Goal: Use online tool/utility: Utilize a website feature to perform a specific function

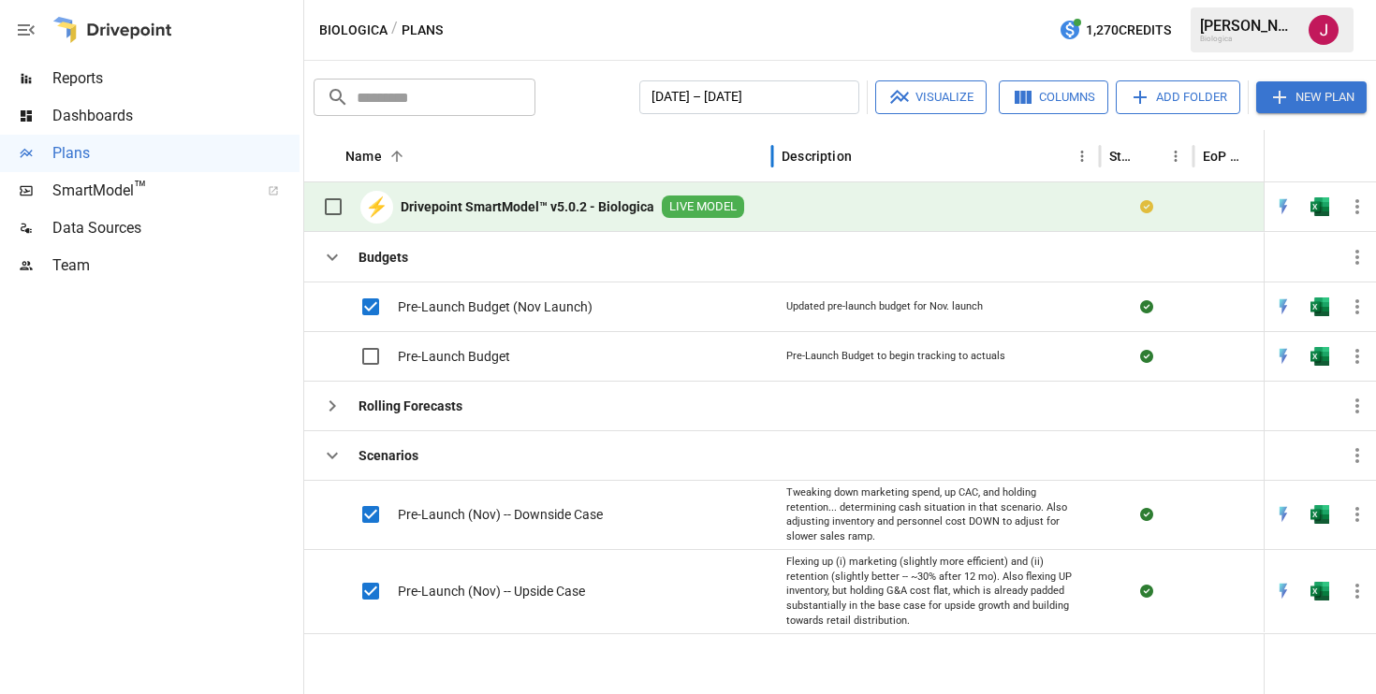
click at [479, 145] on div "Name 2" at bounding box center [553, 155] width 417 height 51
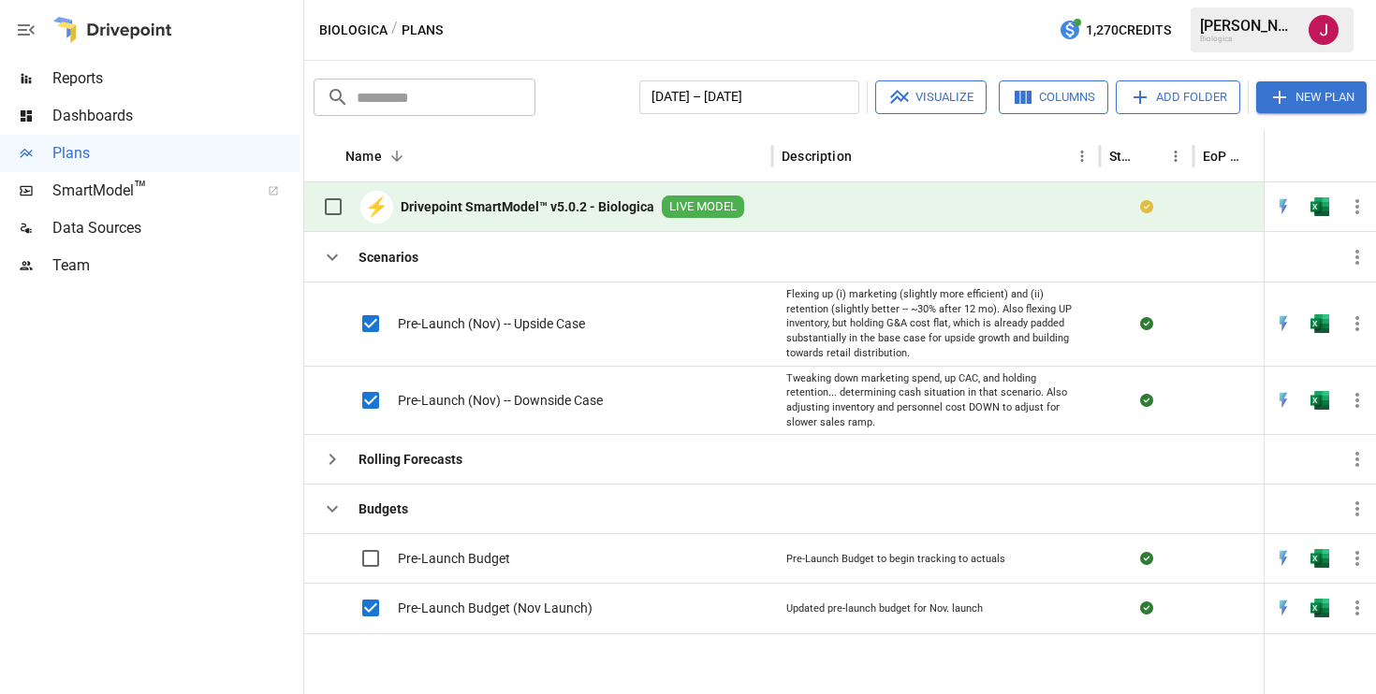
click at [910, 96] on button "Visualize" at bounding box center [930, 97] width 111 height 34
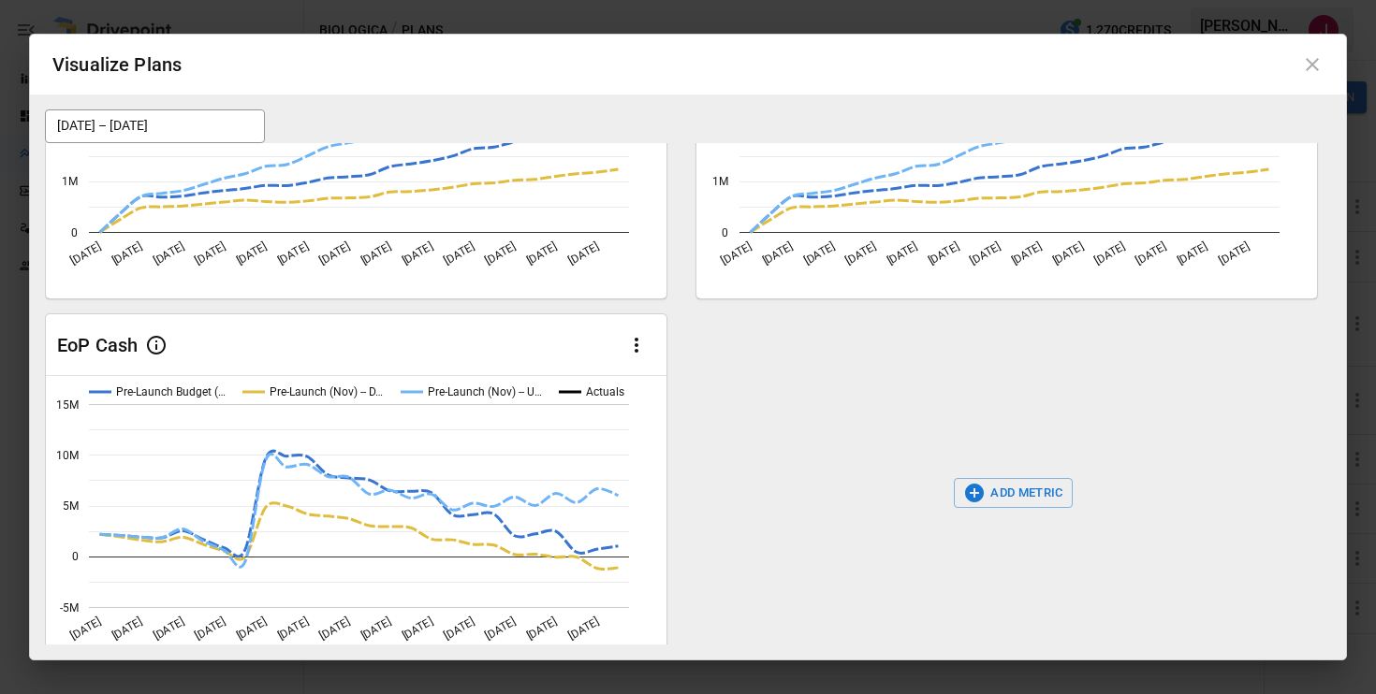
scroll to position [228, 0]
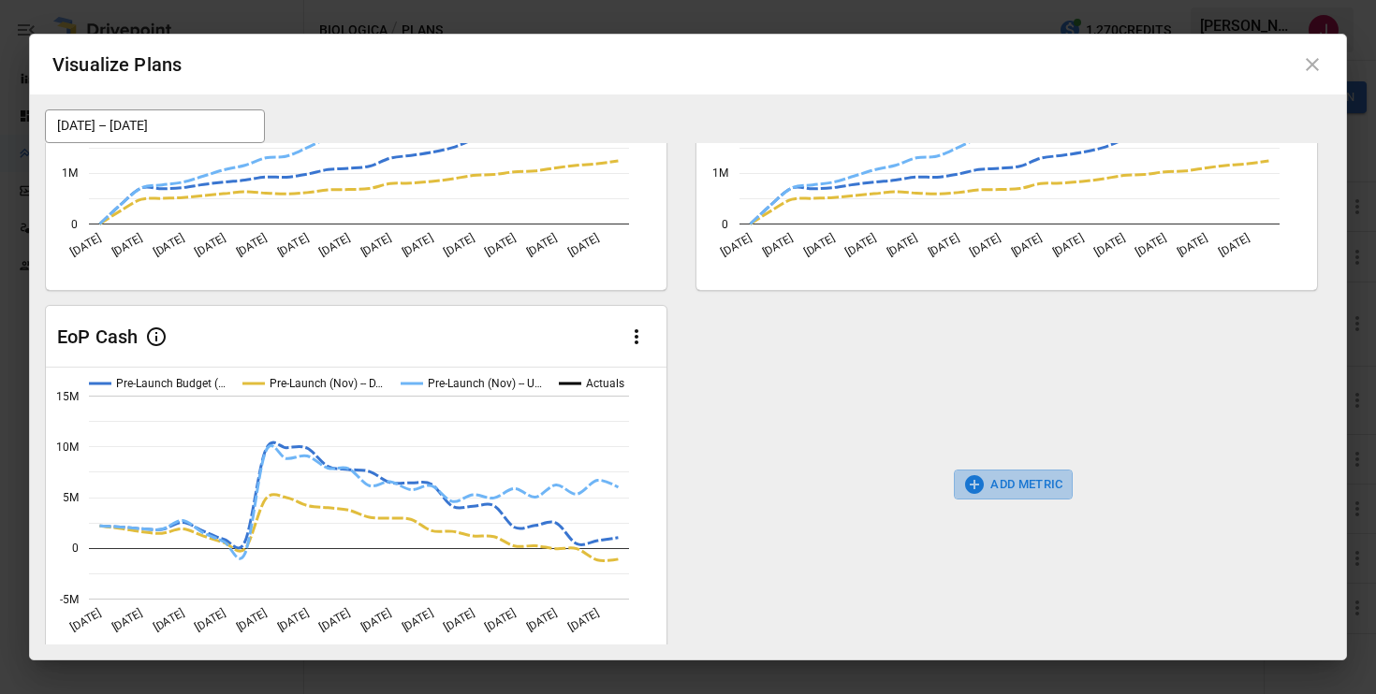
click at [997, 491] on button "ADD METRIC" at bounding box center [1013, 485] width 119 height 30
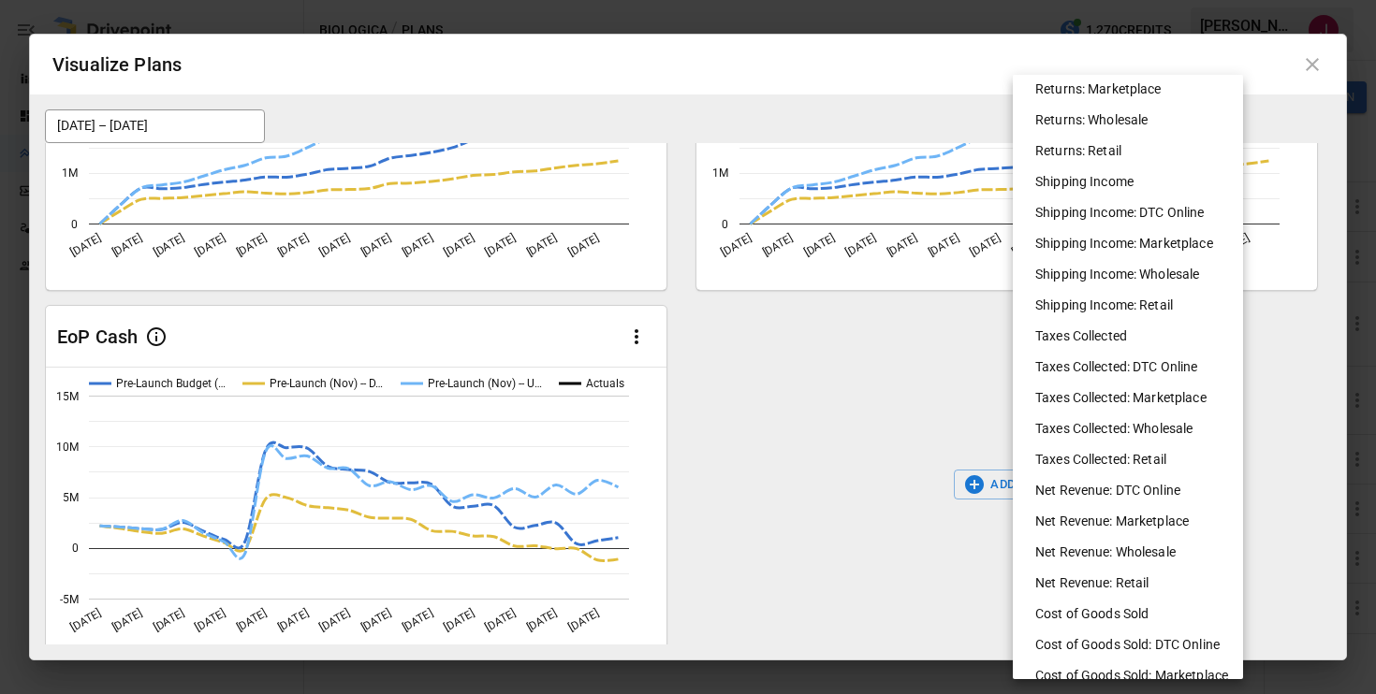
scroll to position [634, 0]
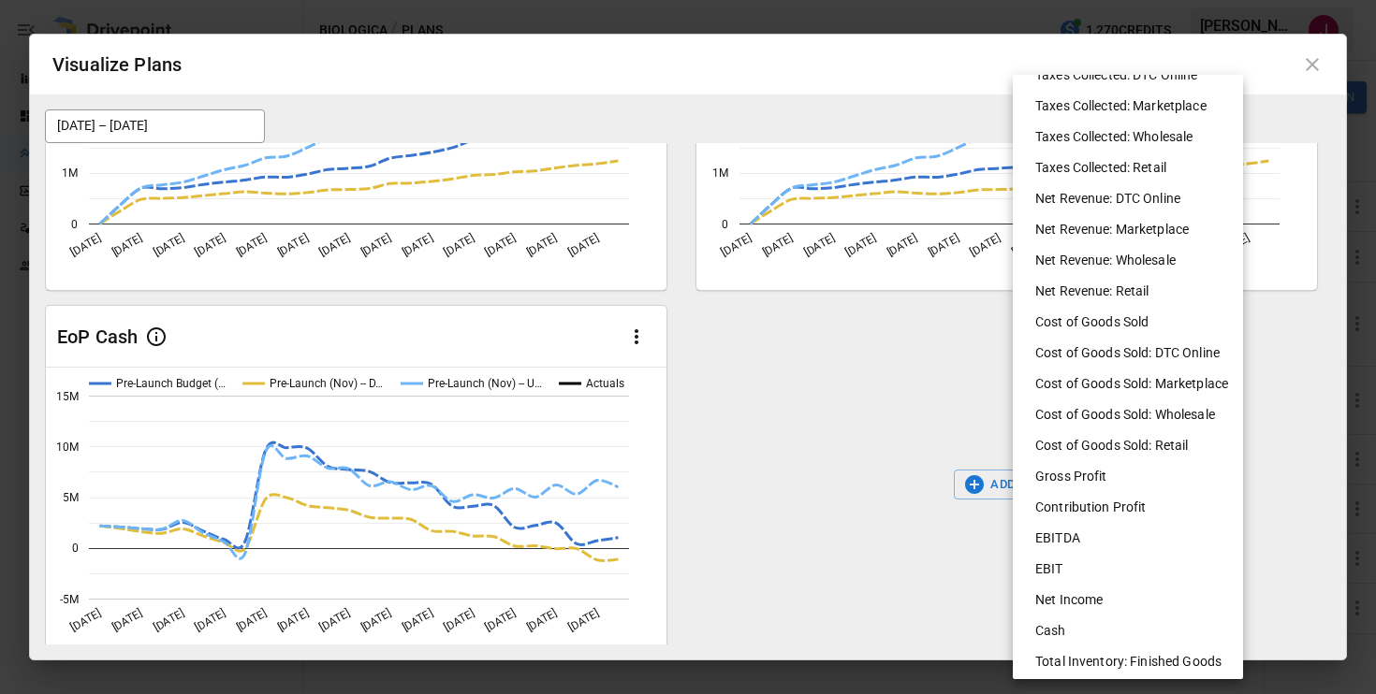
click at [1048, 535] on li "EBITDA" at bounding box center [1135, 538] width 230 height 31
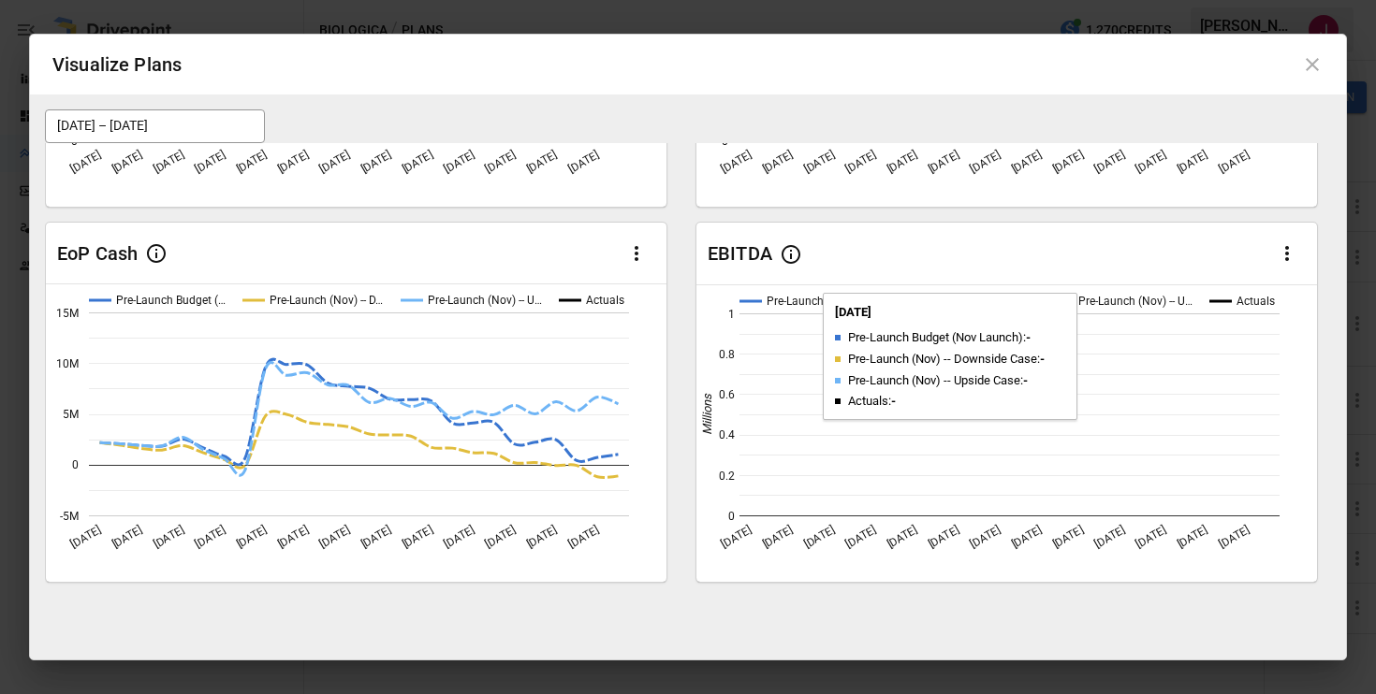
scroll to position [307, 0]
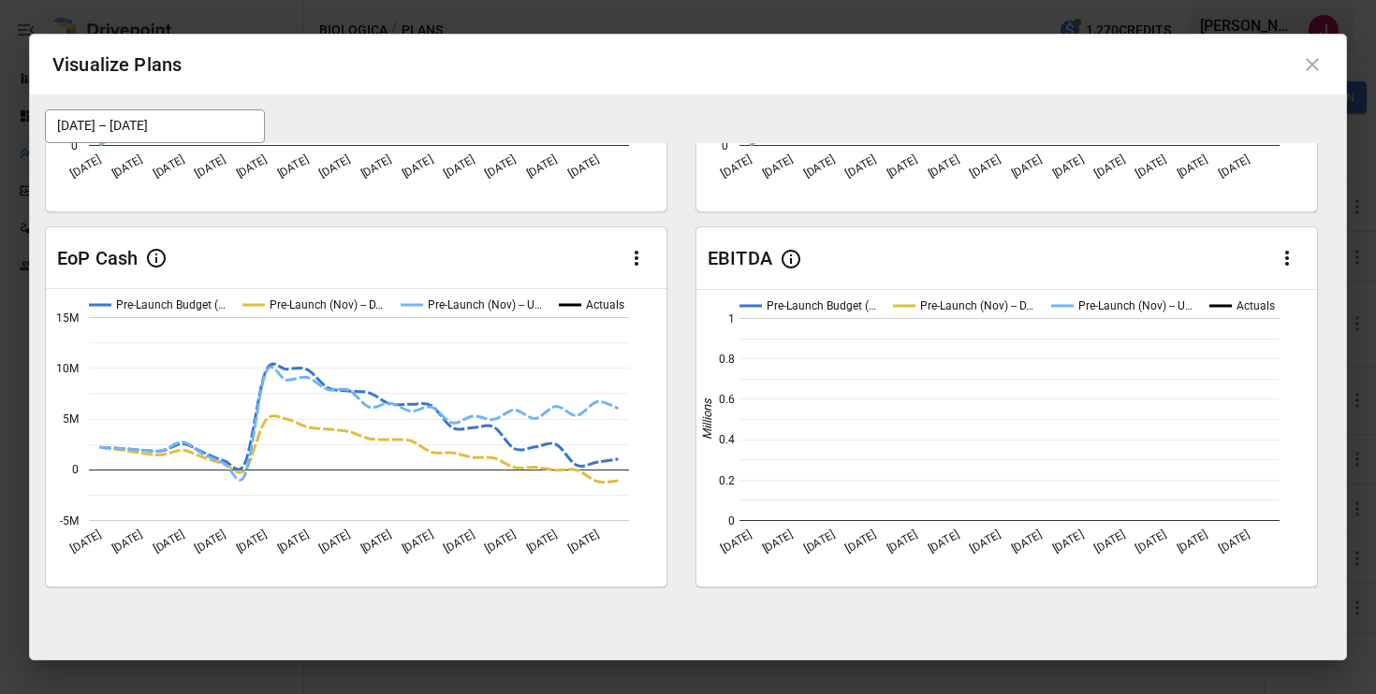
click at [1289, 266] on icon "button" at bounding box center [1286, 258] width 22 height 22
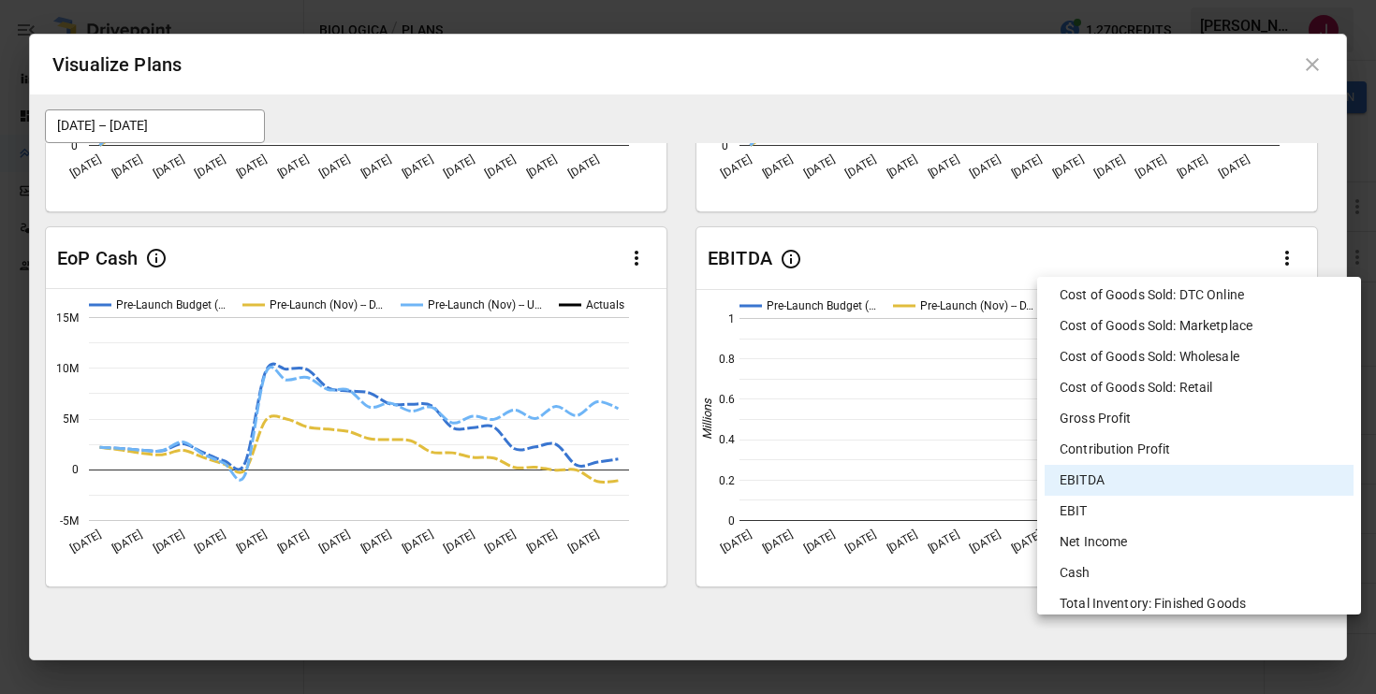
scroll to position [1019, 0]
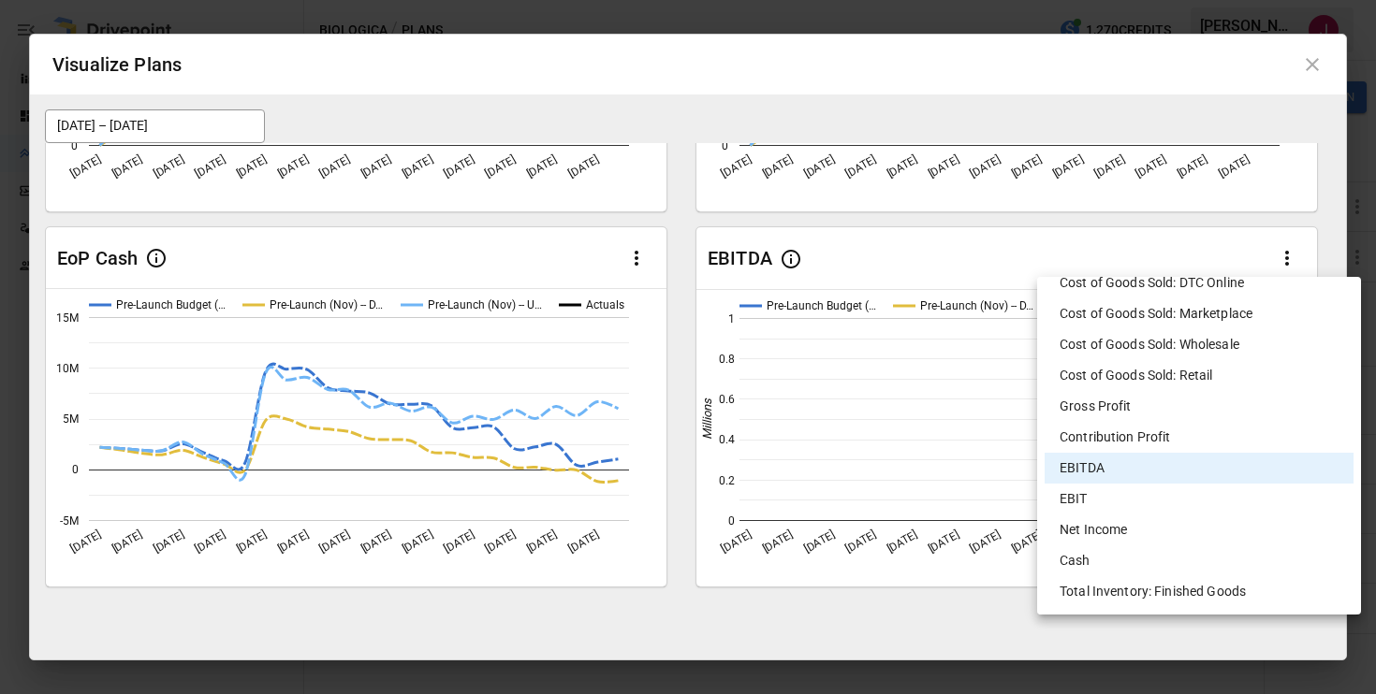
click at [1077, 535] on li "Net Income" at bounding box center [1198, 530] width 309 height 31
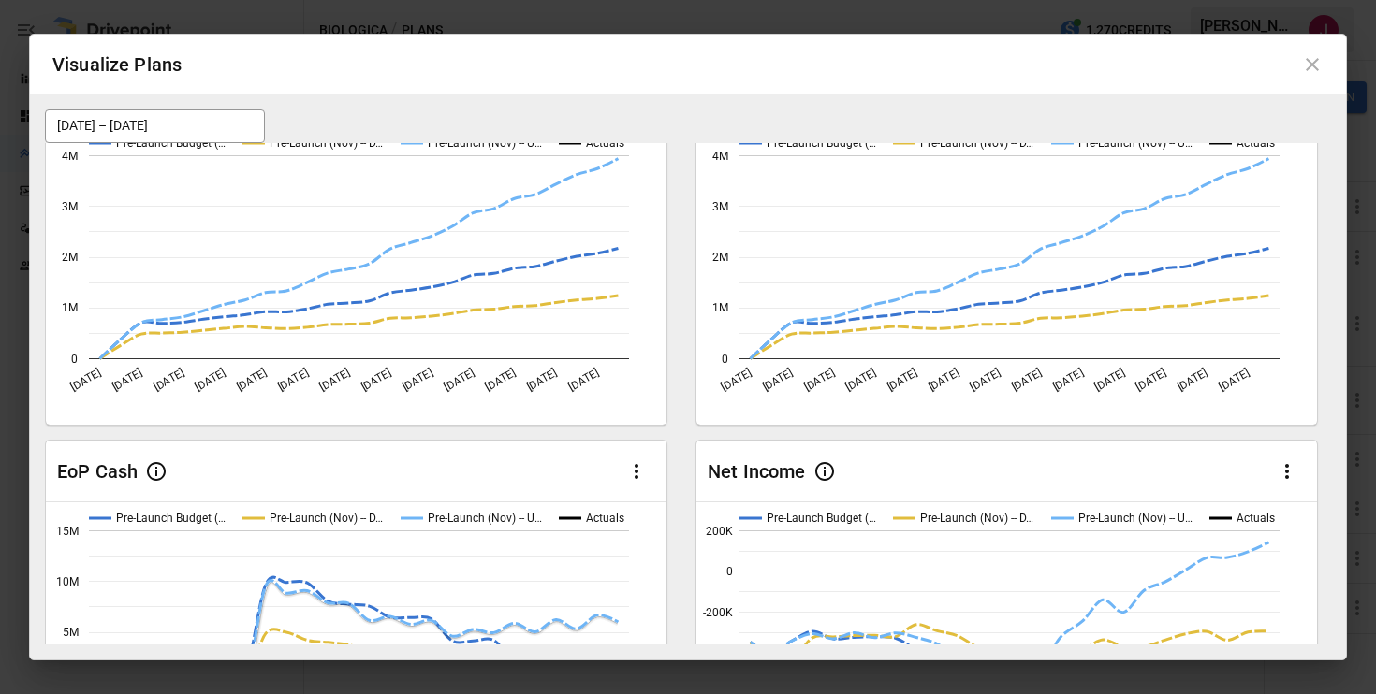
scroll to position [0, 0]
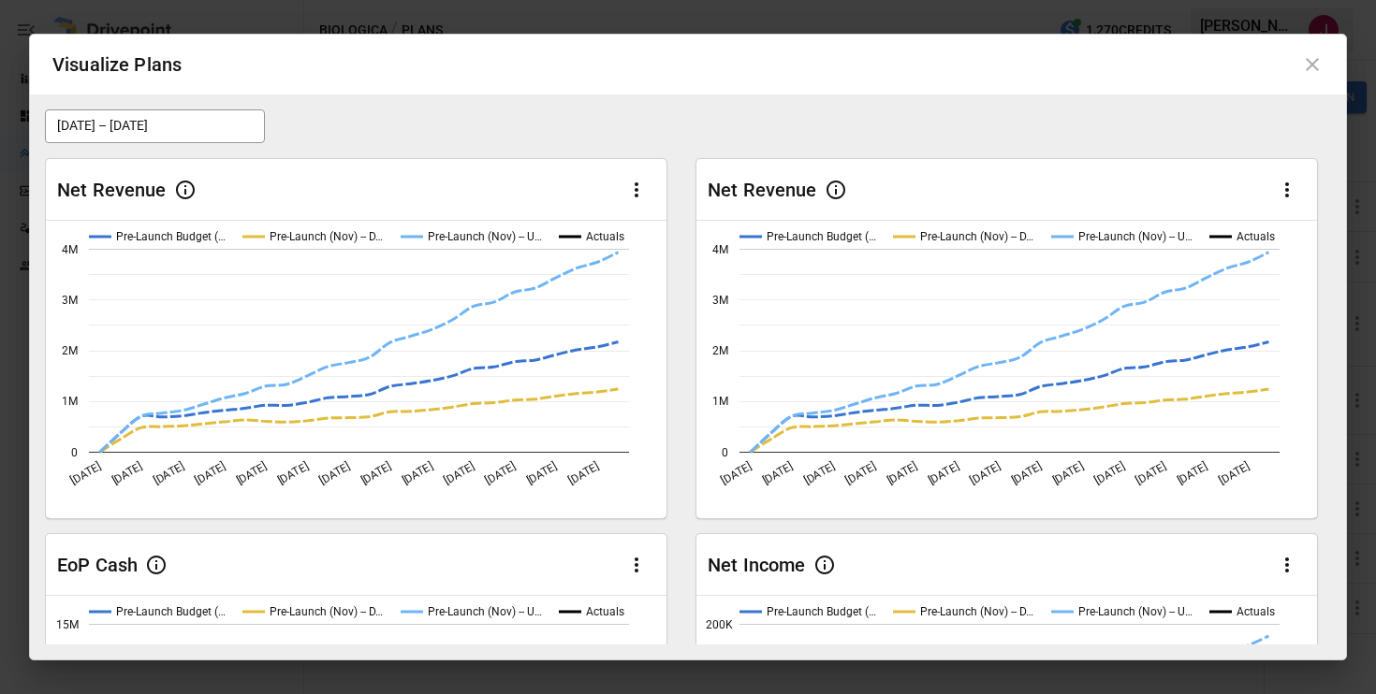
click at [1284, 193] on icon "button" at bounding box center [1286, 190] width 22 height 22
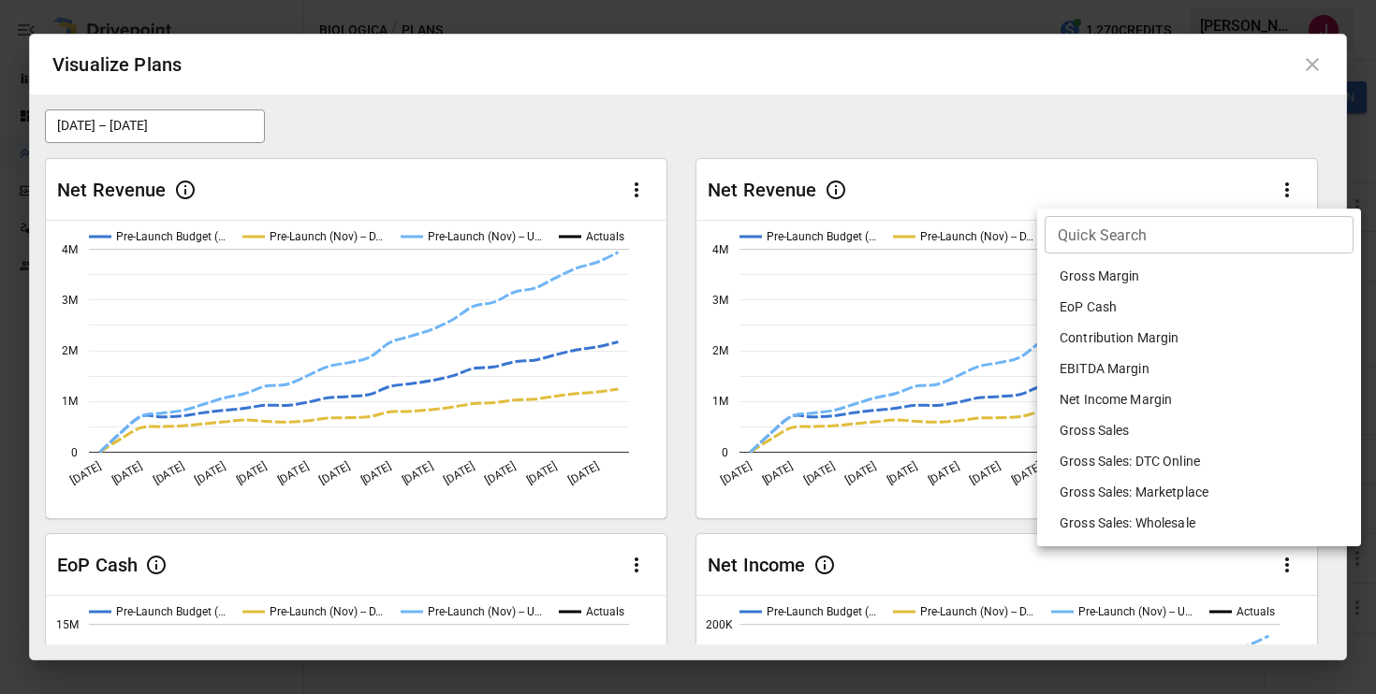
click at [1189, 311] on li "EoP Cash" at bounding box center [1198, 307] width 309 height 31
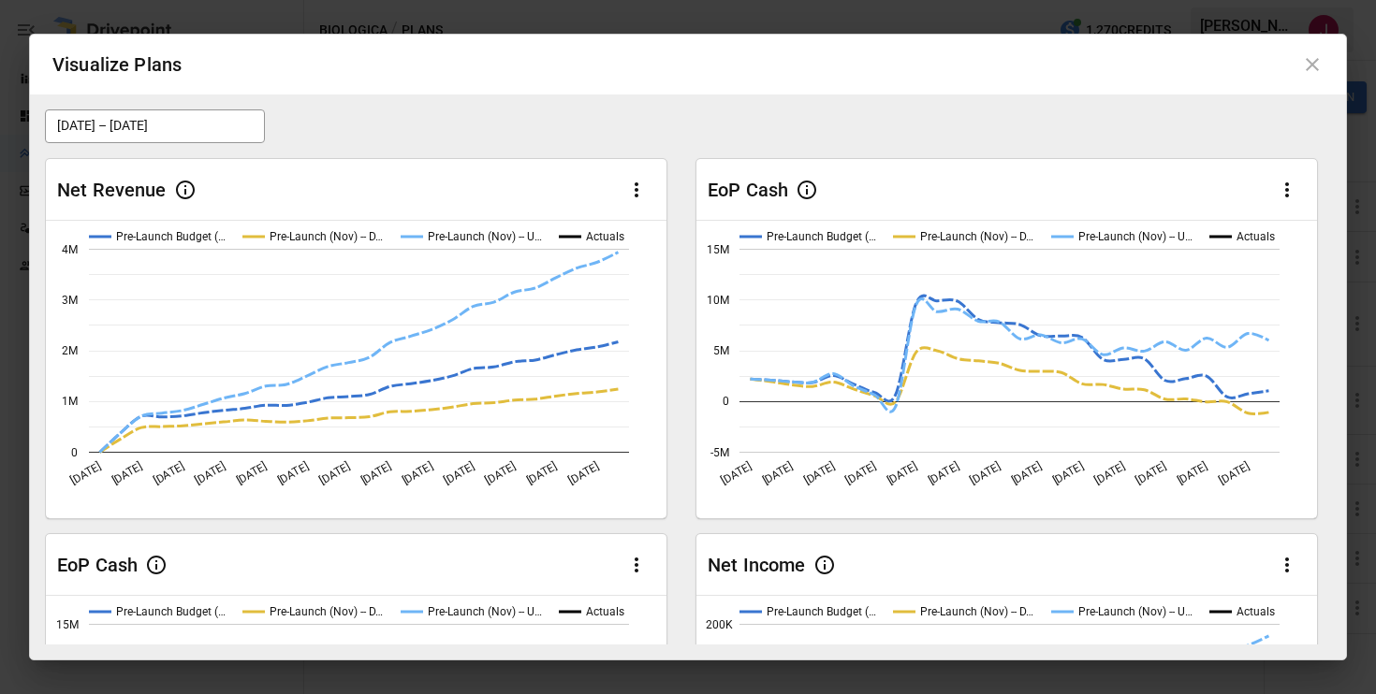
click at [634, 561] on icon "button" at bounding box center [636, 565] width 22 height 22
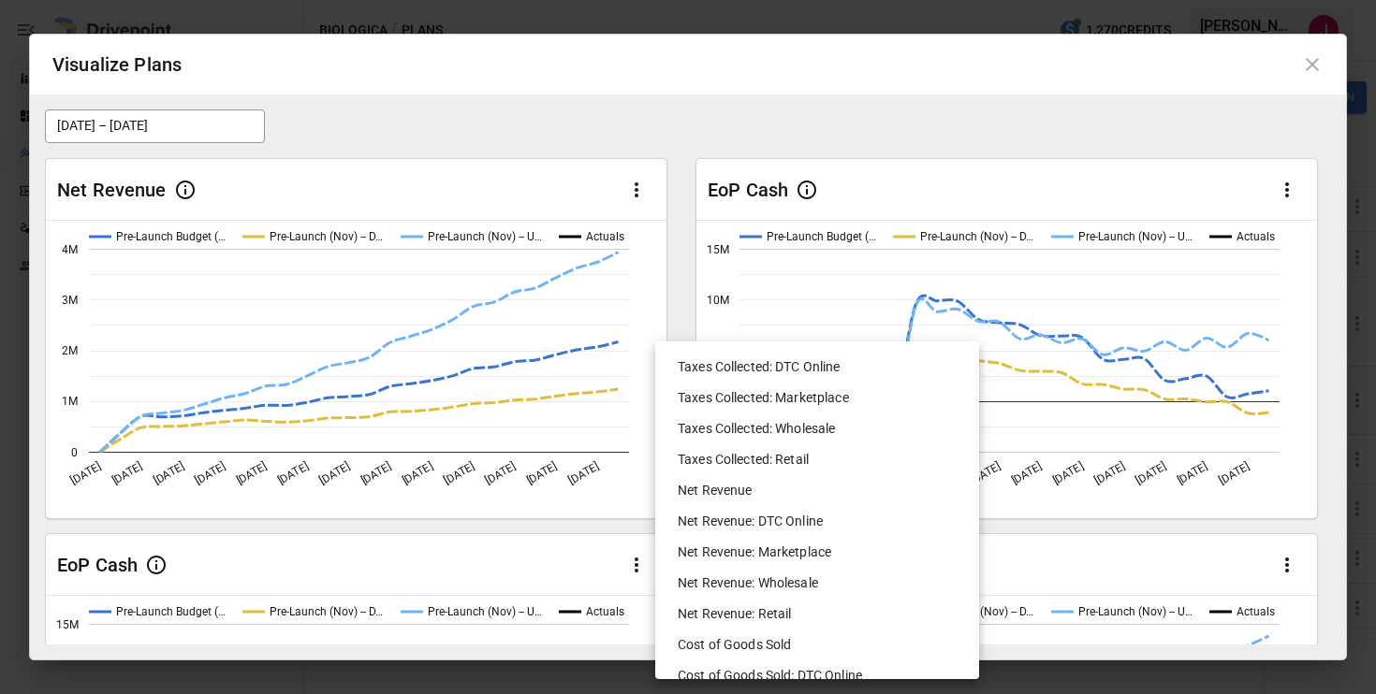
scroll to position [1019, 0]
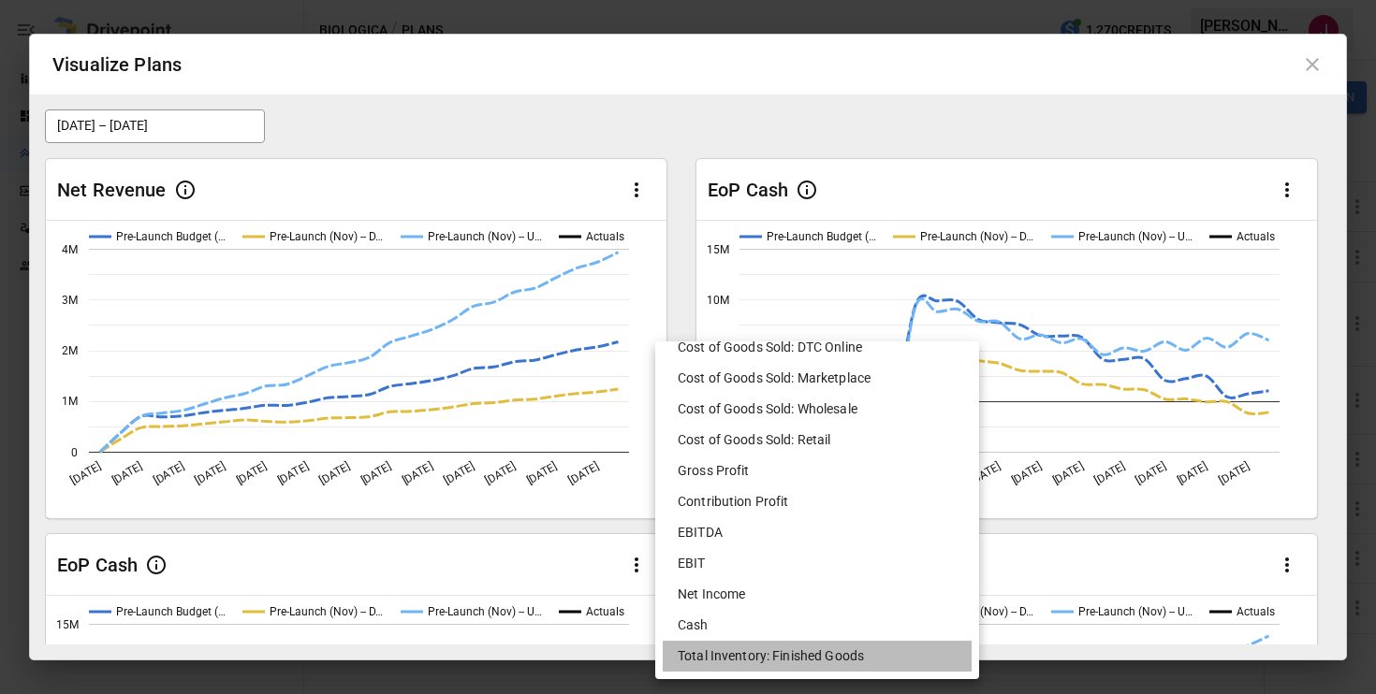
click at [694, 648] on li "Total Inventory: Finished Goods" at bounding box center [817, 656] width 309 height 31
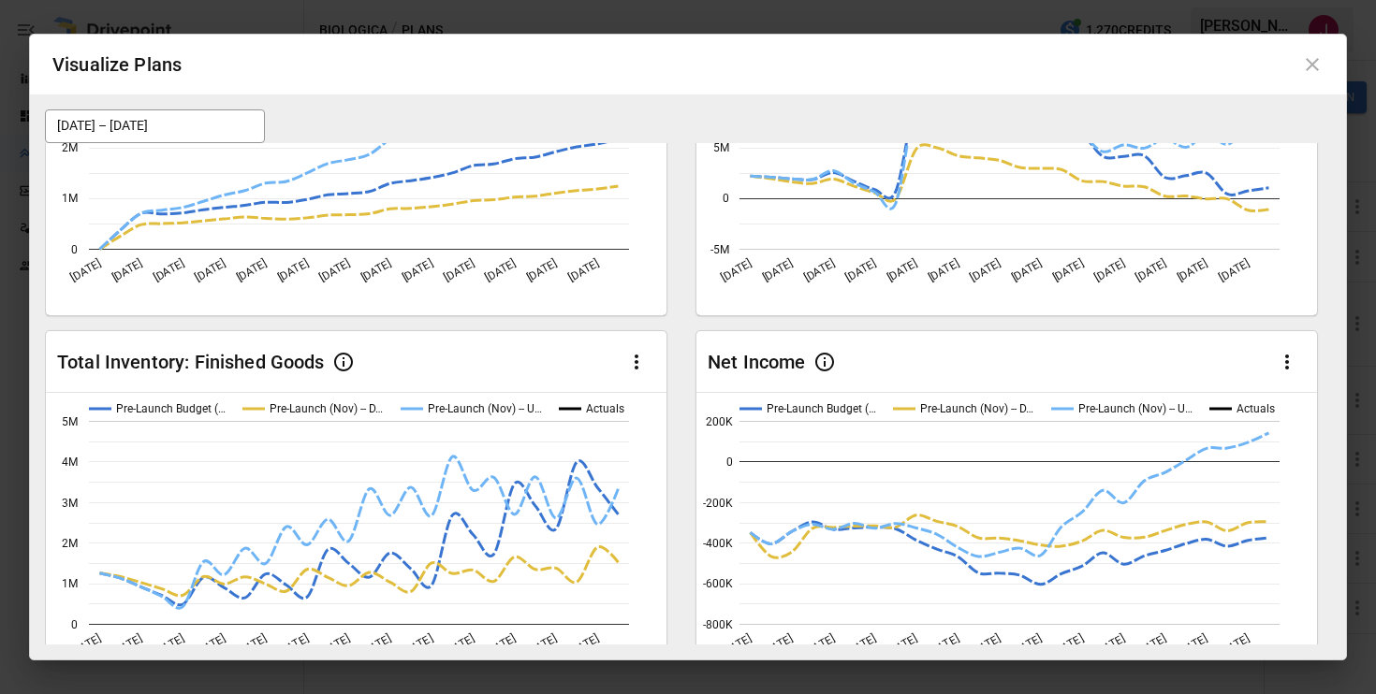
scroll to position [223, 0]
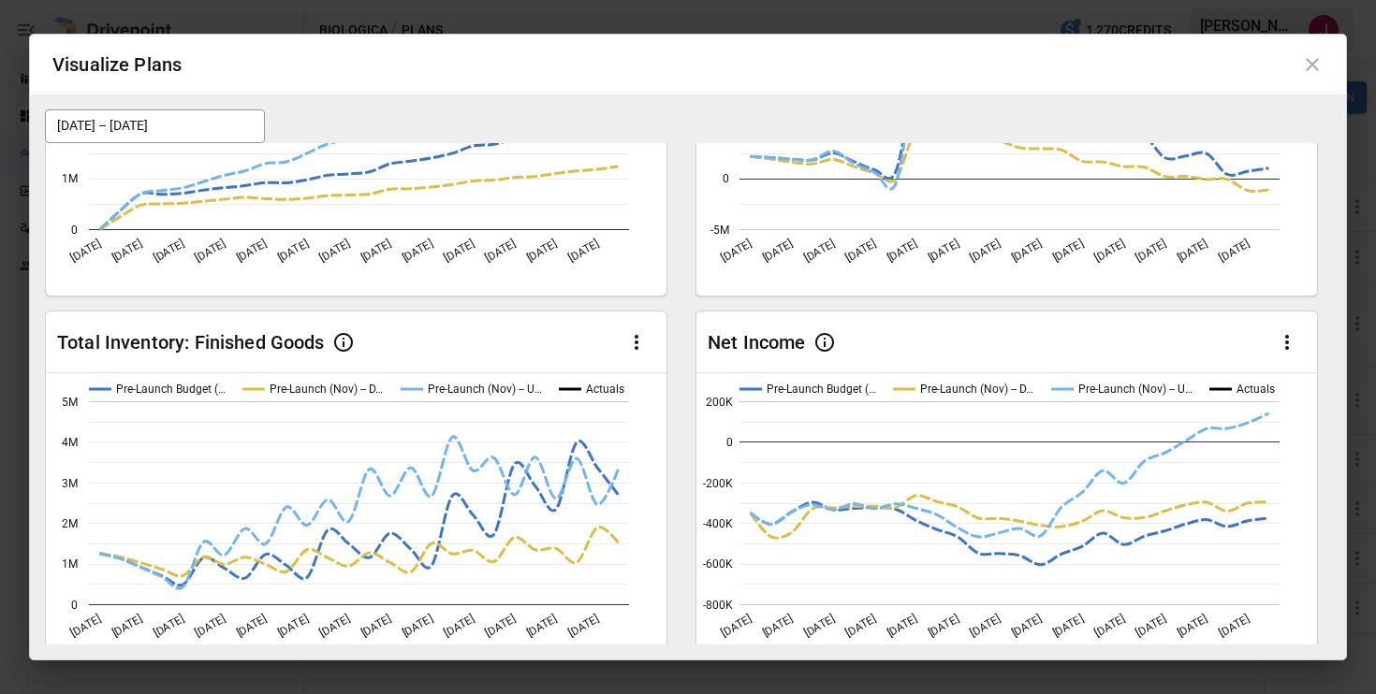
click at [683, 407] on div "Net Revenue Pre-Launch Budget (… Pre-Launch (Nov) -- D… Pre-Launch (Nov) -- U… …" at bounding box center [688, 490] width 1286 height 1140
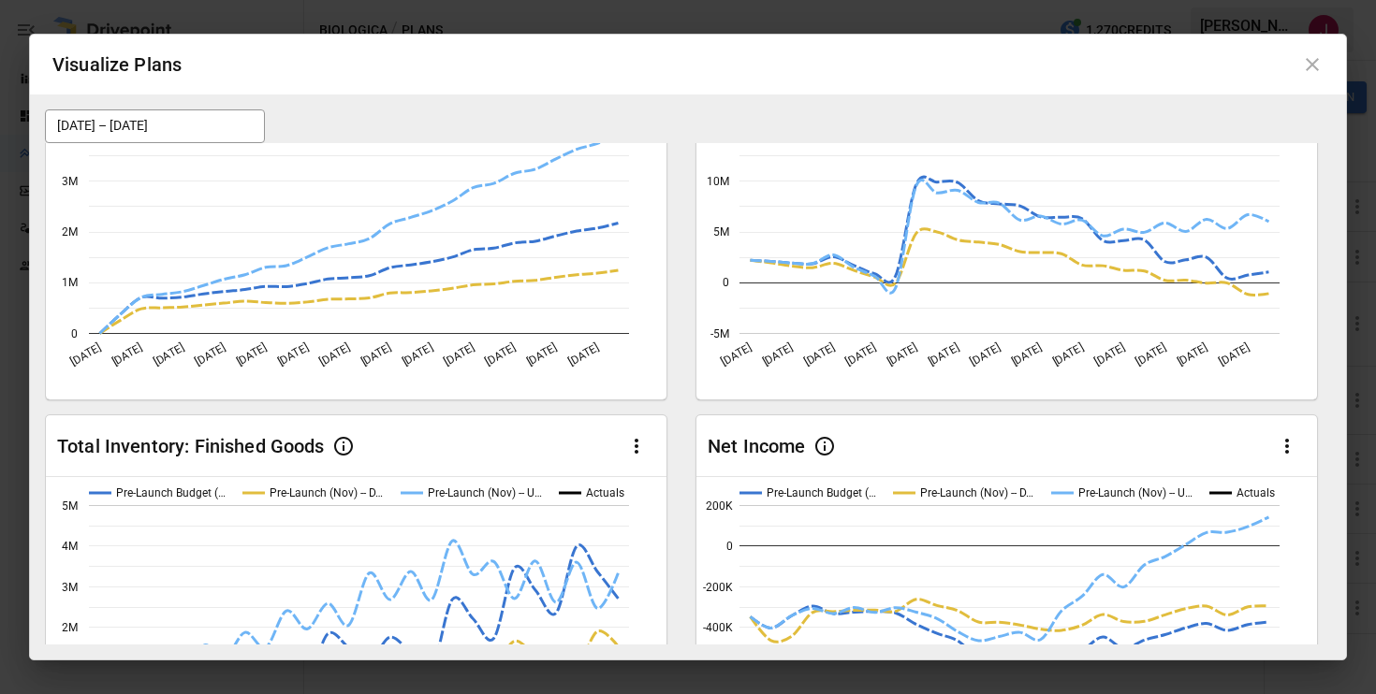
scroll to position [0, 0]
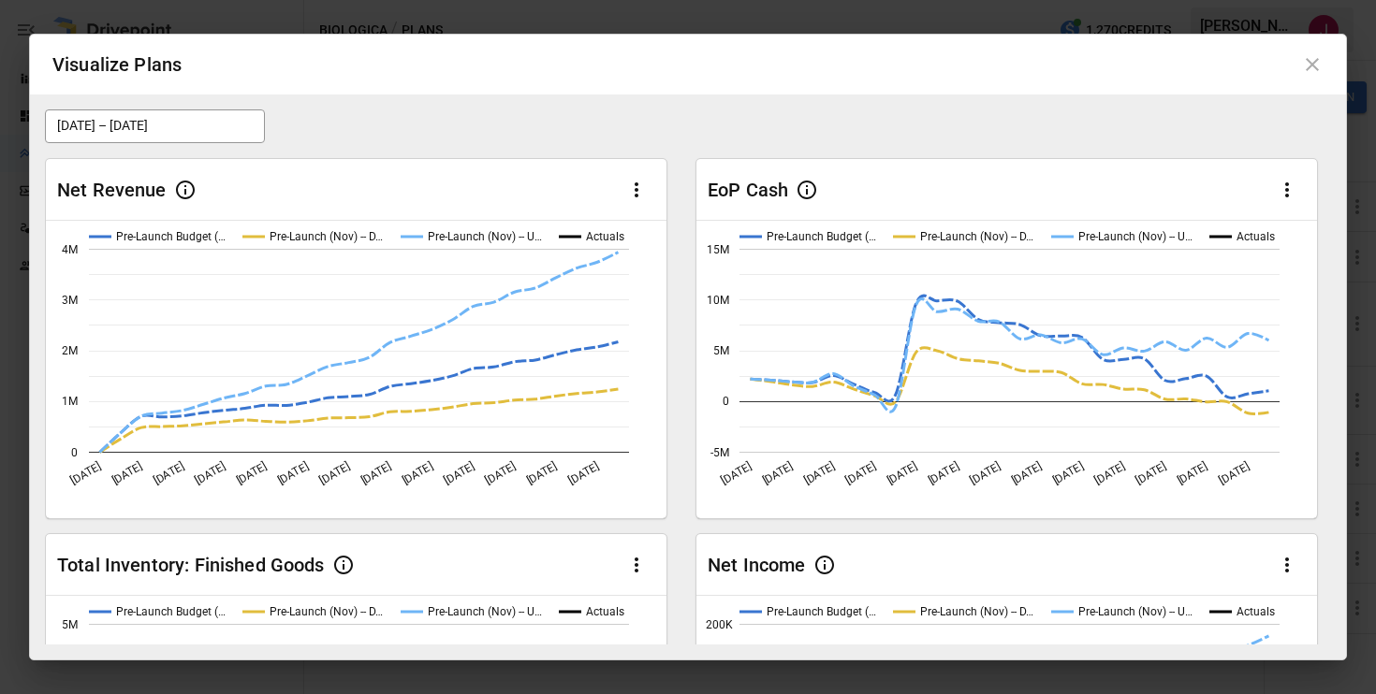
click at [1311, 69] on icon at bounding box center [1312, 64] width 22 height 22
